Goal: Information Seeking & Learning: Learn about a topic

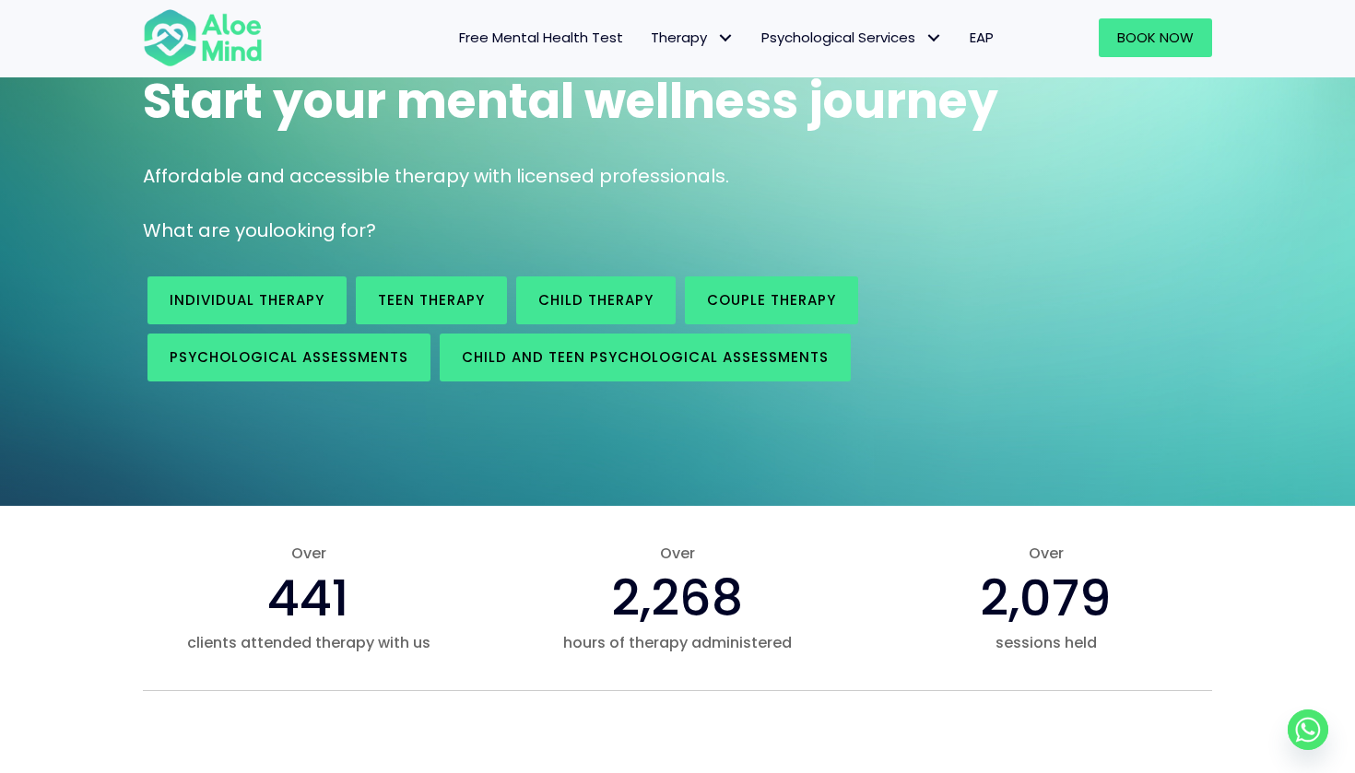
scroll to position [215, 0]
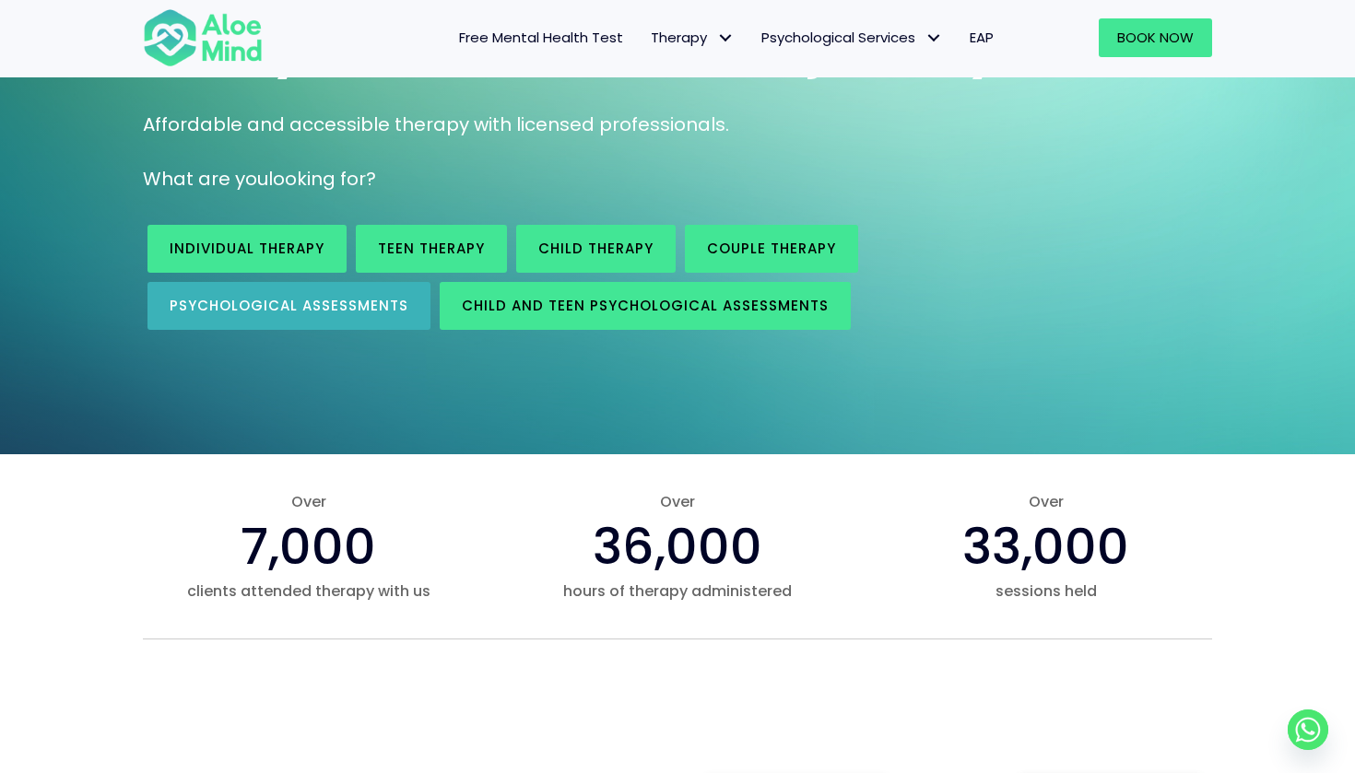
click at [387, 317] on link "Psychological assessments" at bounding box center [289, 306] width 283 height 48
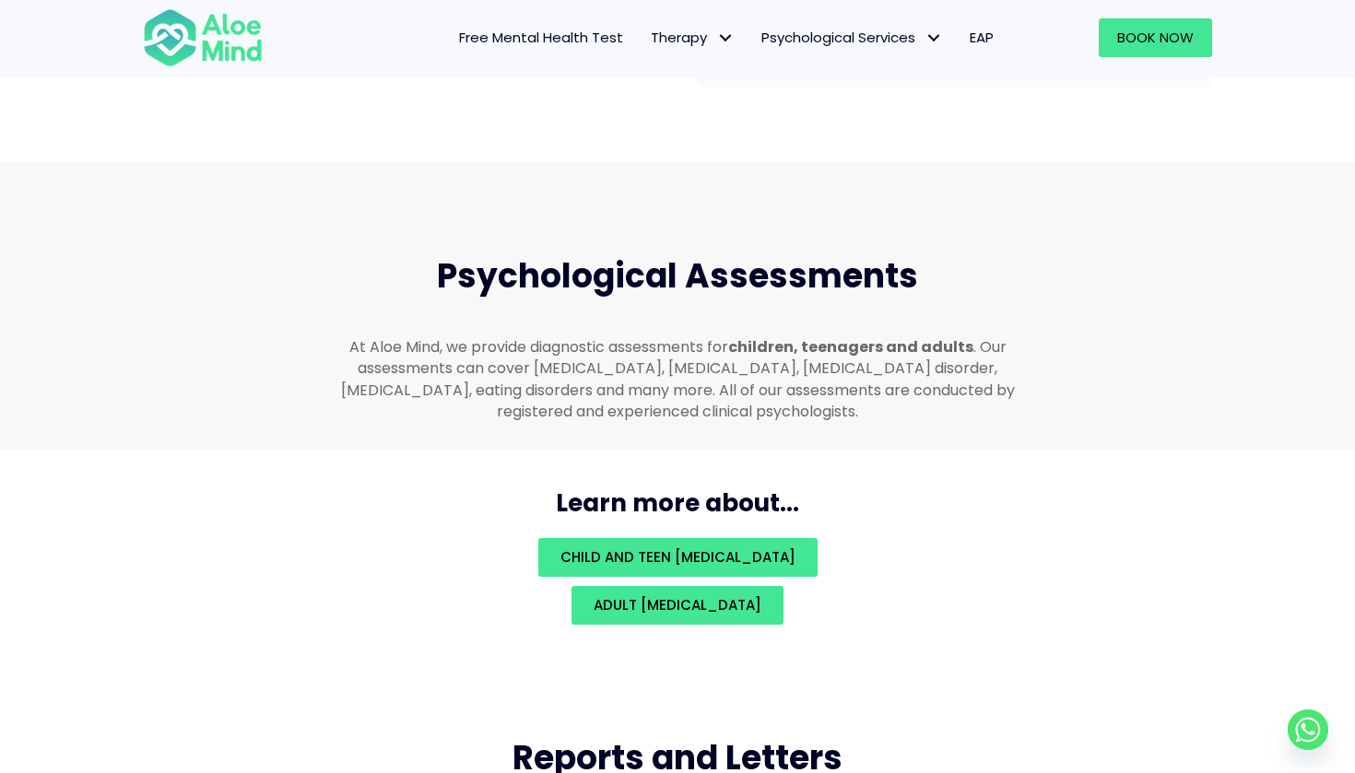
scroll to position [3902, 0]
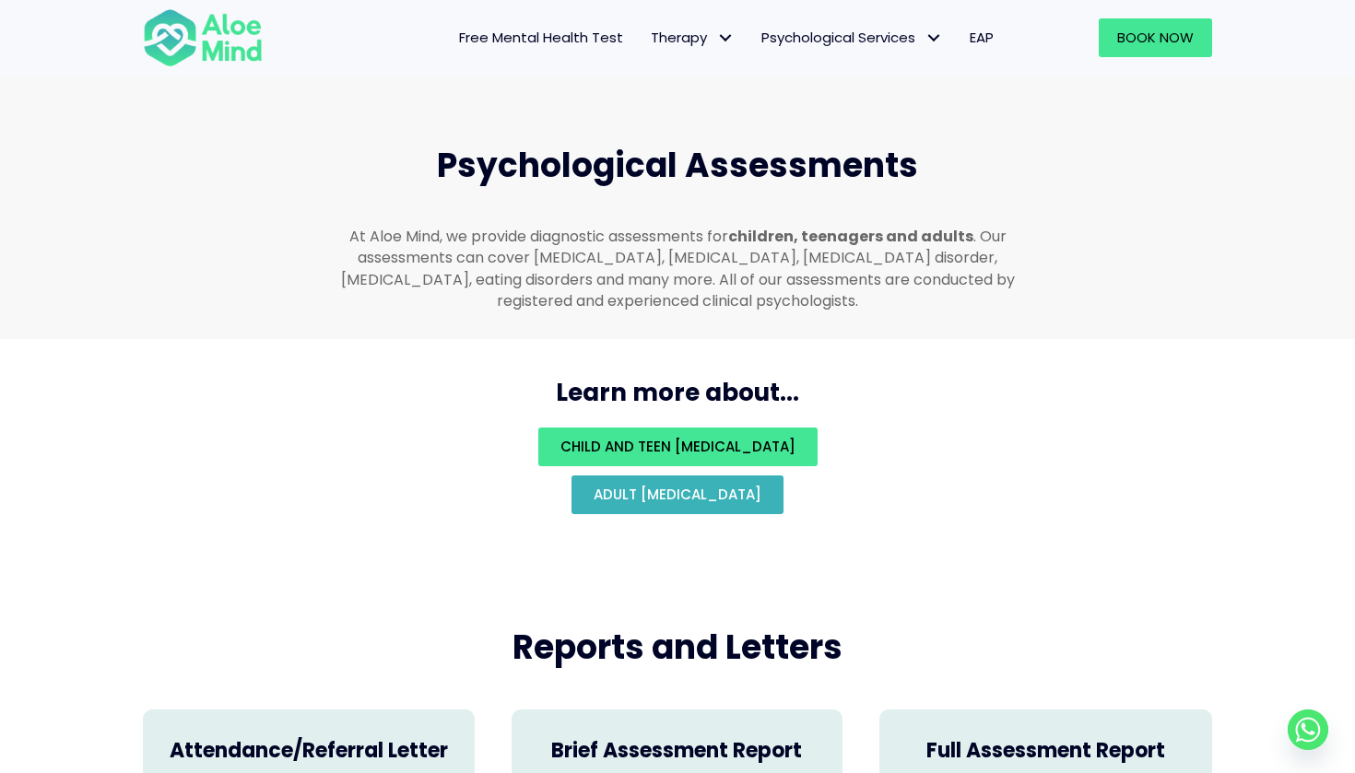
click at [701, 485] on span "Adult psychological assessment" at bounding box center [678, 494] width 168 height 19
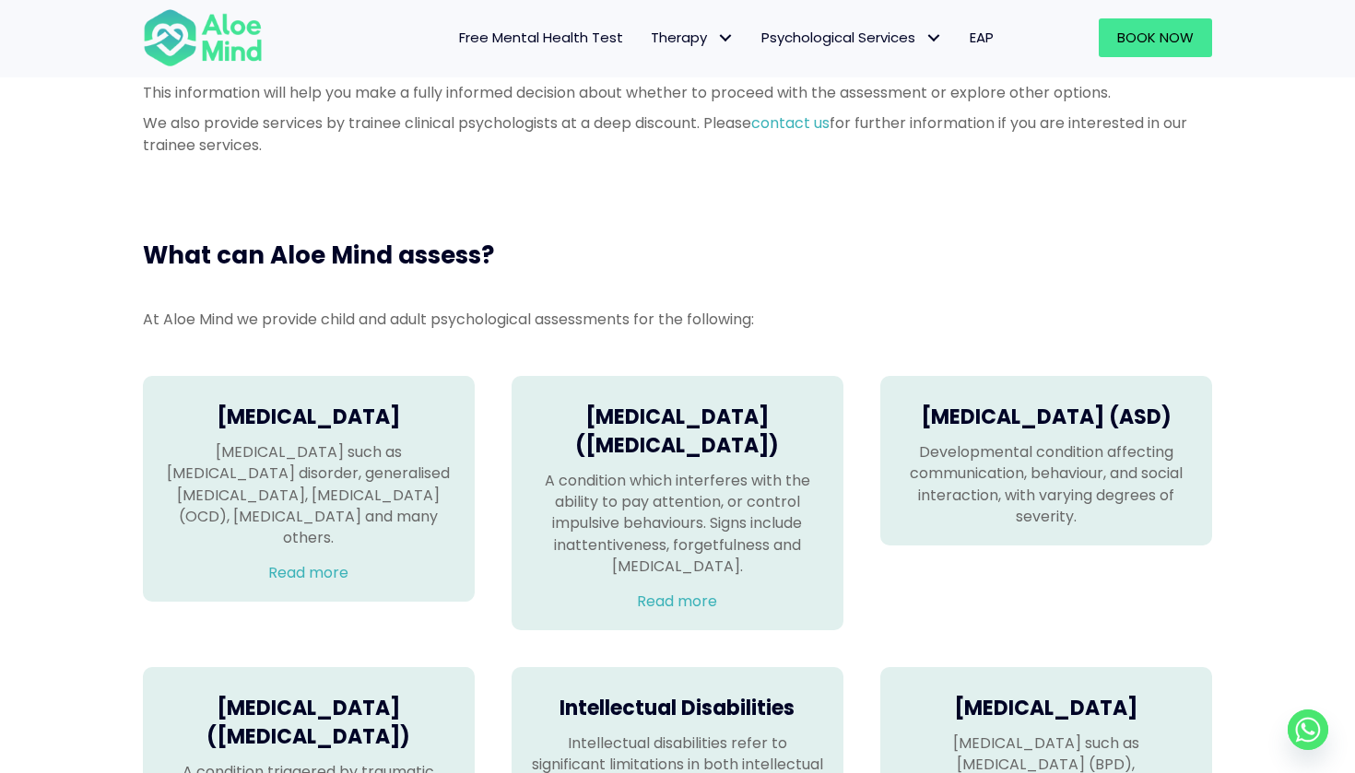
scroll to position [1002, 0]
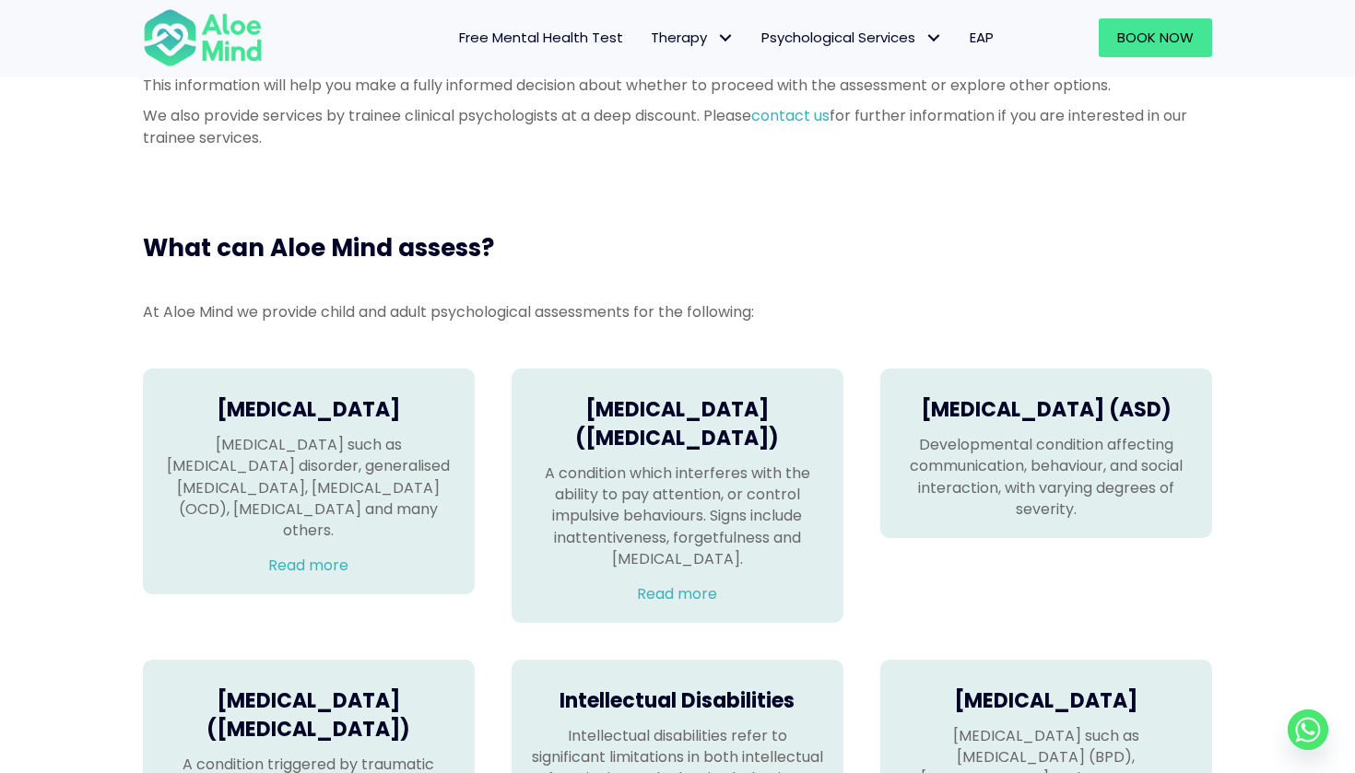
click at [320, 555] on link "Read more" at bounding box center [308, 565] width 80 height 21
click at [325, 555] on link "Read more" at bounding box center [308, 565] width 80 height 21
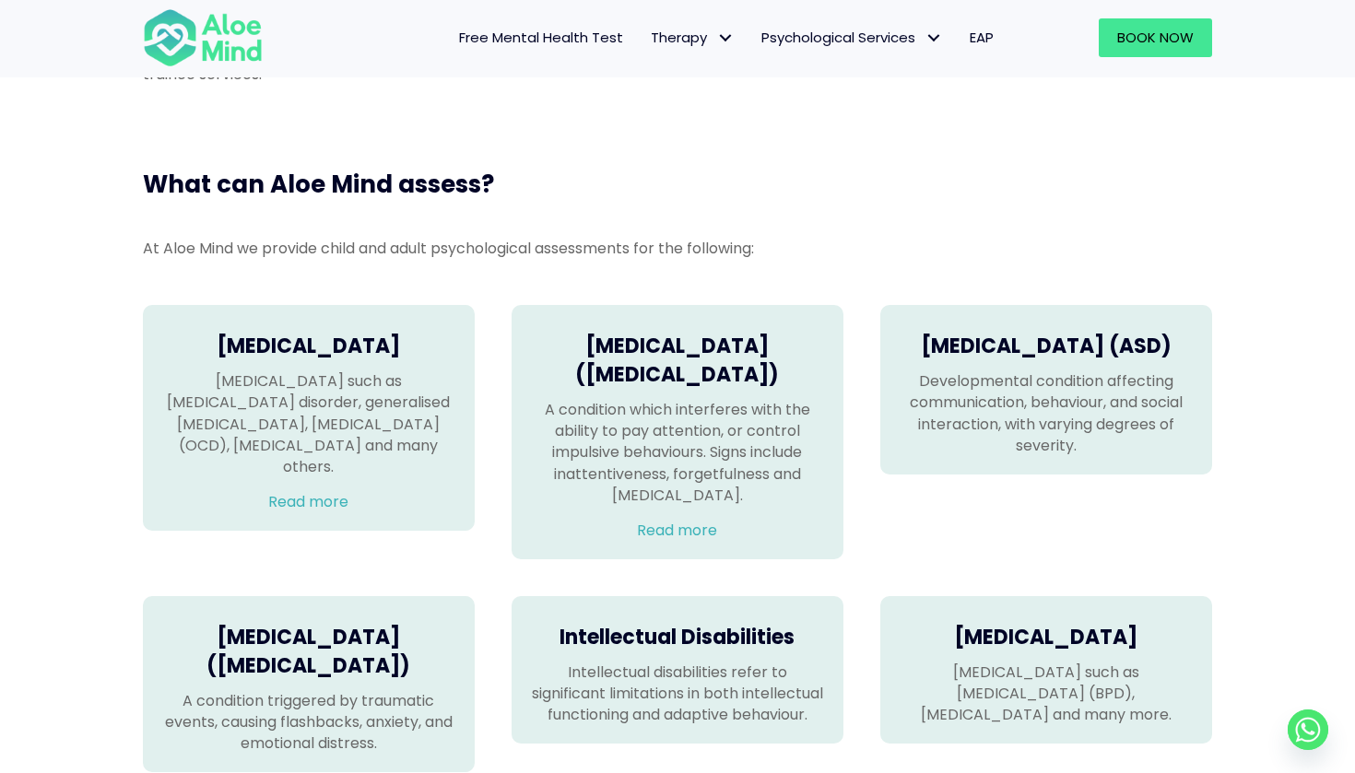
click at [679, 541] on link "Read more" at bounding box center [677, 530] width 80 height 21
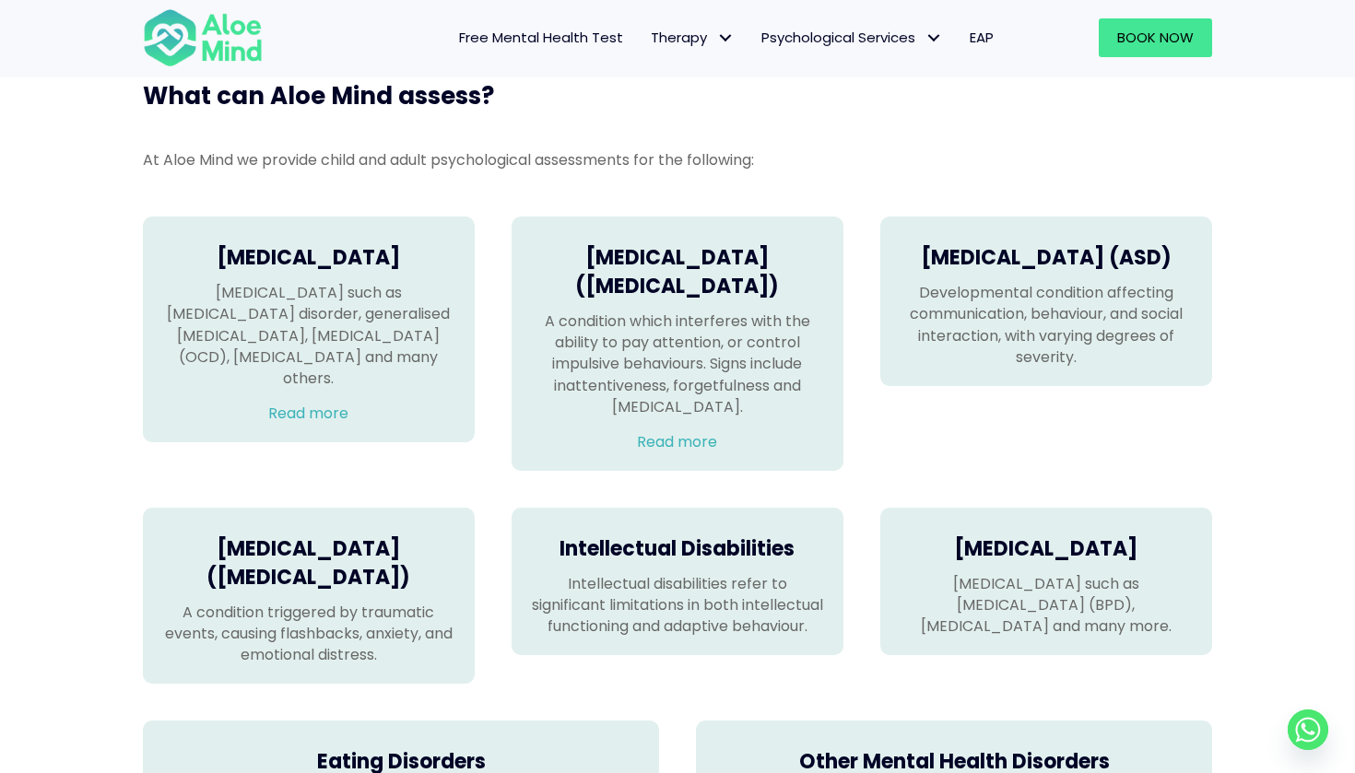
scroll to position [1156, 0]
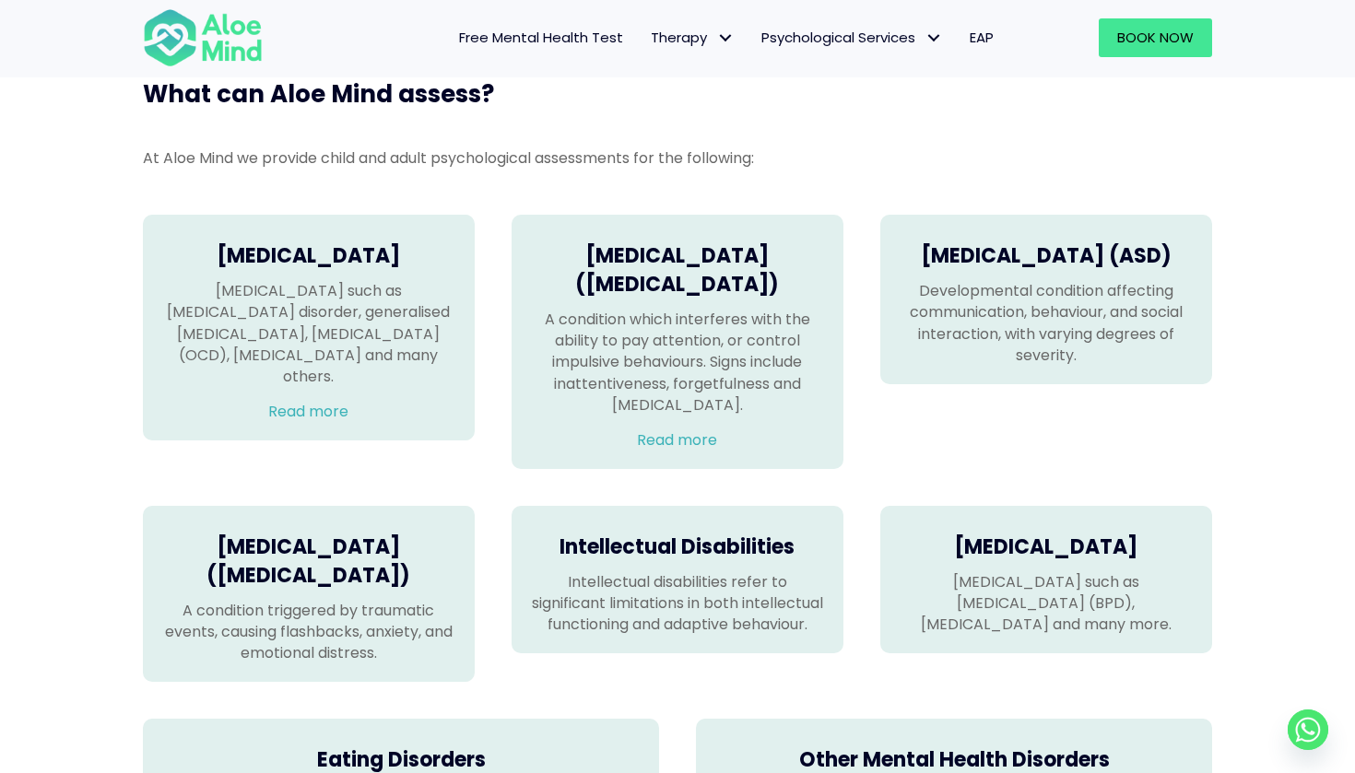
click at [1073, 366] on p "Developmental condition affecting communication, behaviour, and social interact…" at bounding box center [1046, 323] width 295 height 86
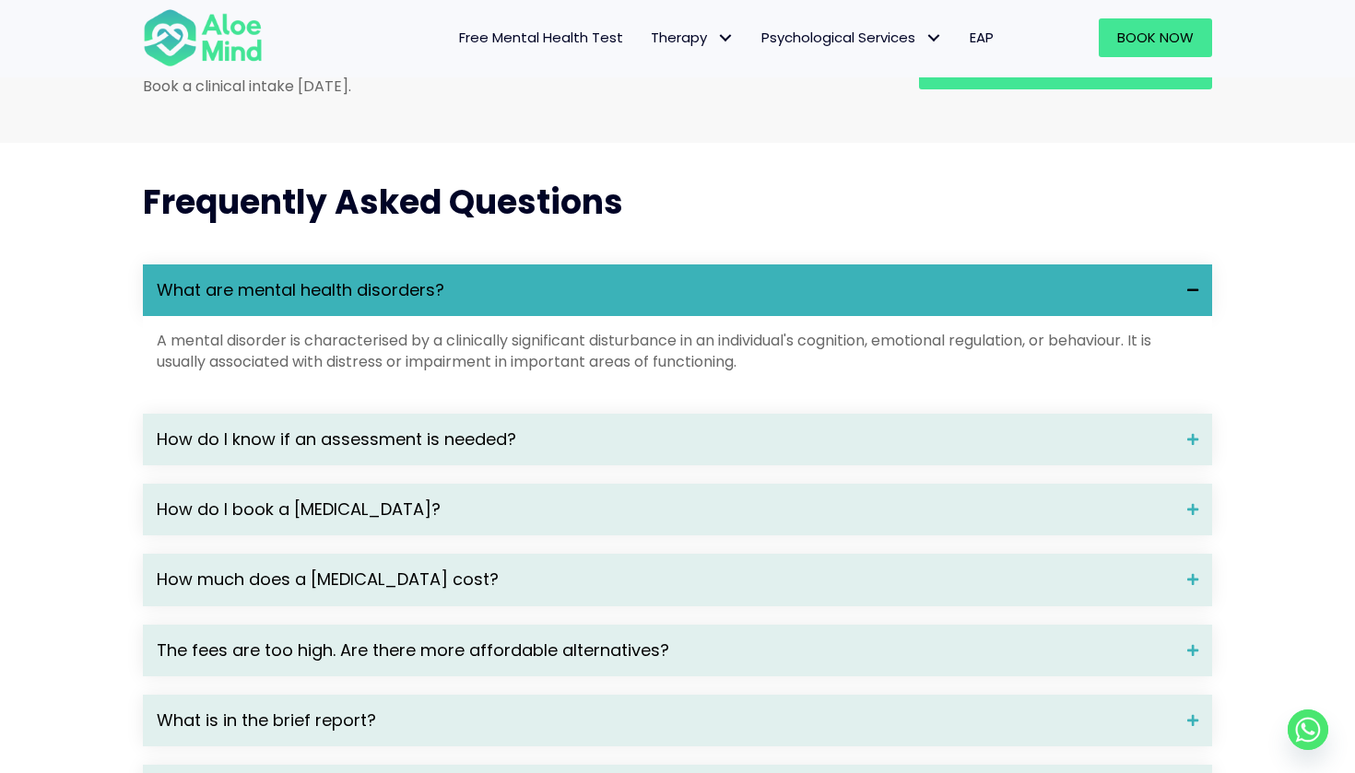
scroll to position [2300, 0]
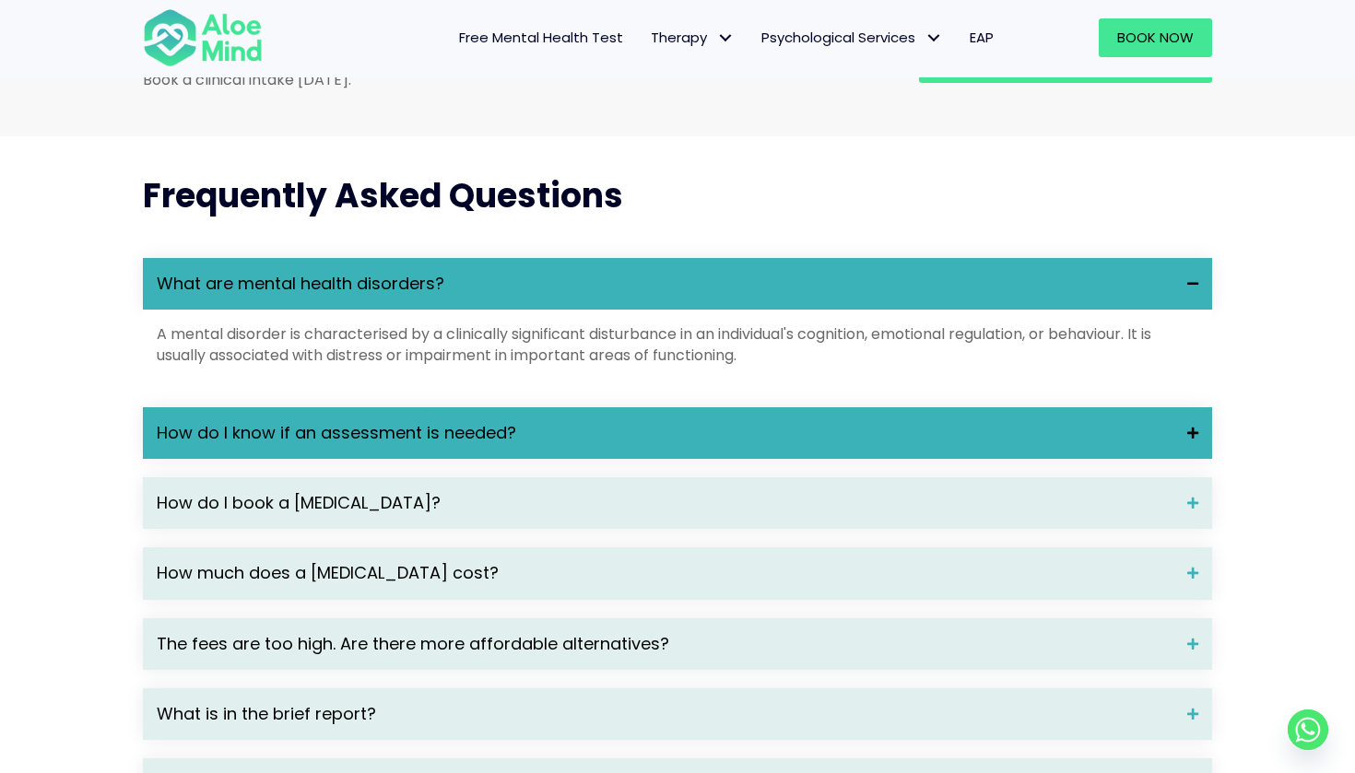
click at [490, 445] on span "How do I know if an assessment is needed?" at bounding box center [665, 433] width 1017 height 24
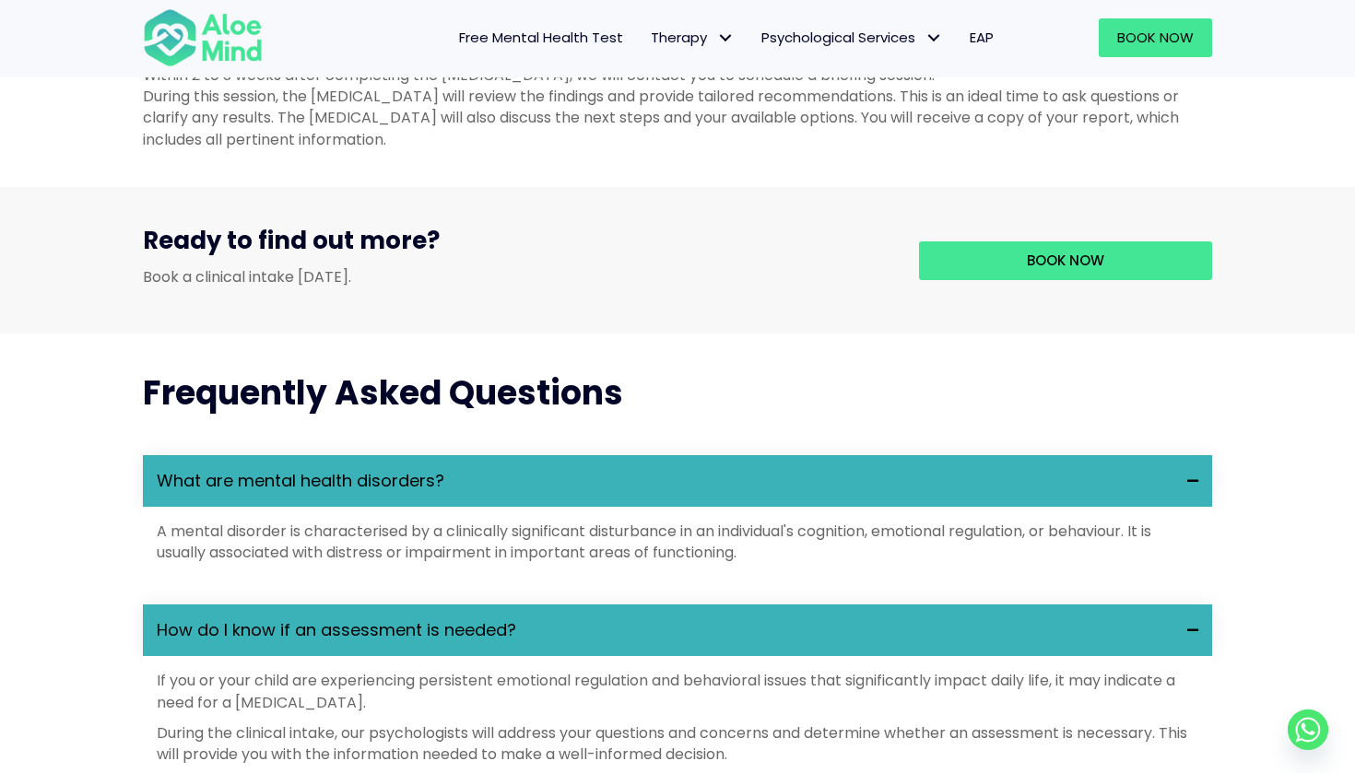
scroll to position [1546, 0]
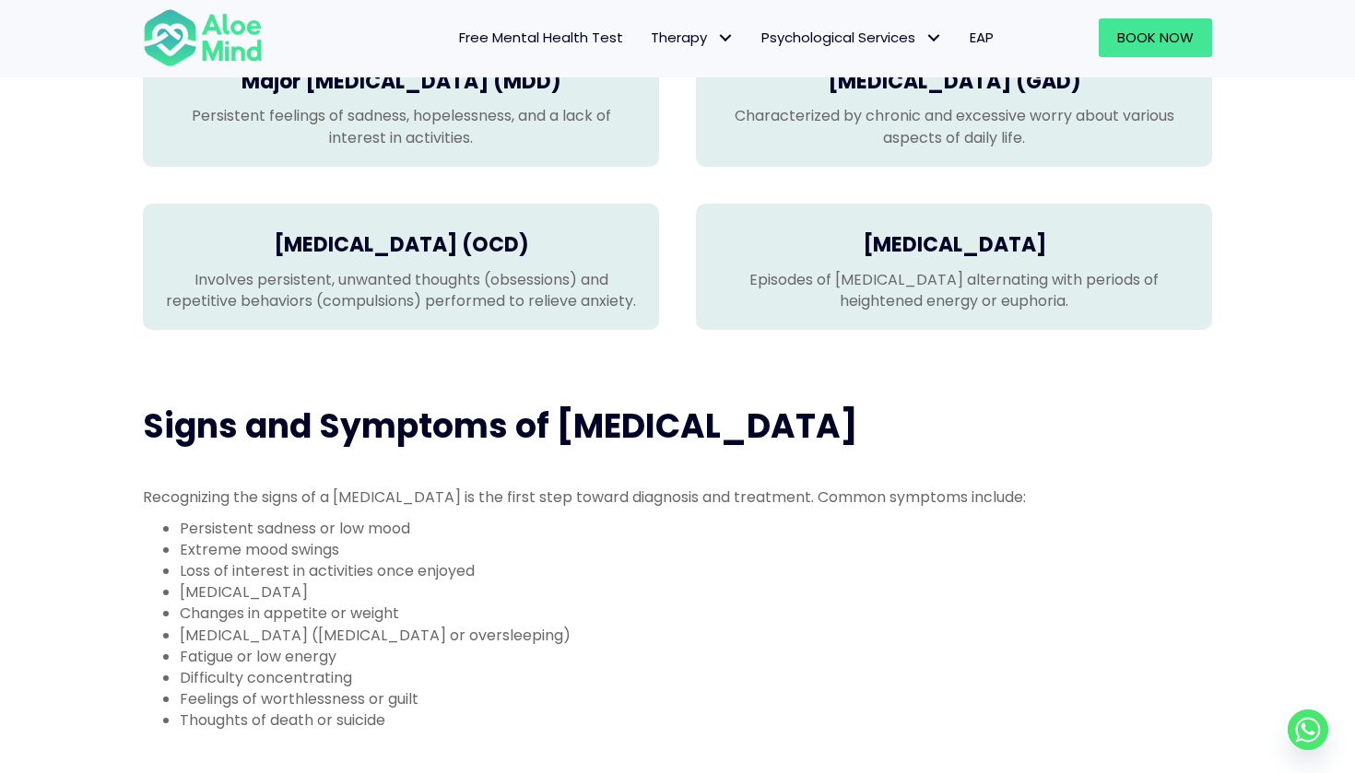
scroll to position [625, 0]
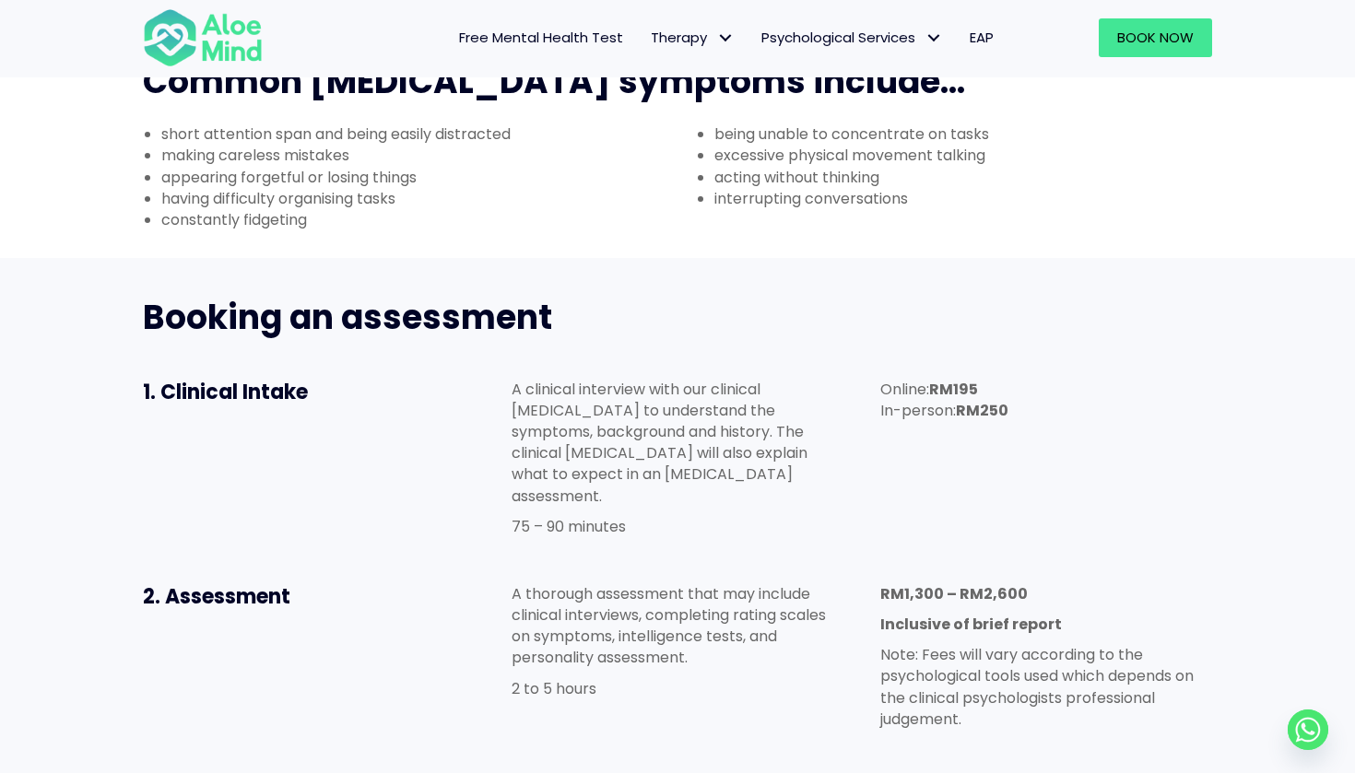
scroll to position [770, 0]
